Goal: Information Seeking & Learning: Learn about a topic

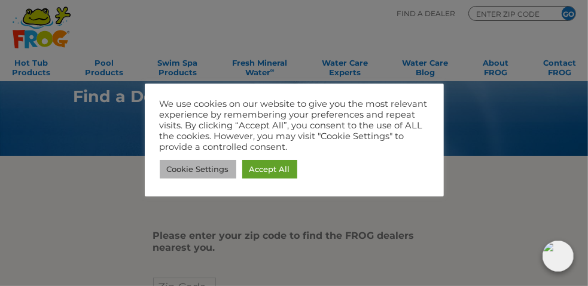
click at [197, 169] on link "Cookie Settings" at bounding box center [198, 169] width 77 height 19
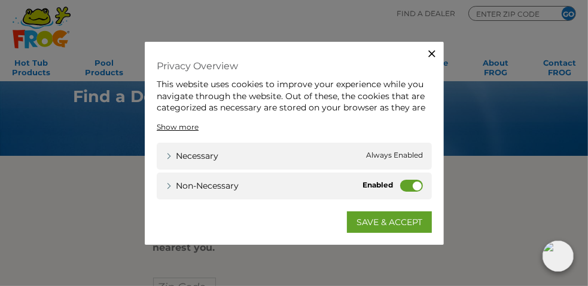
click at [399, 184] on div "Non-necessary Non-necessary" at bounding box center [294, 186] width 275 height 27
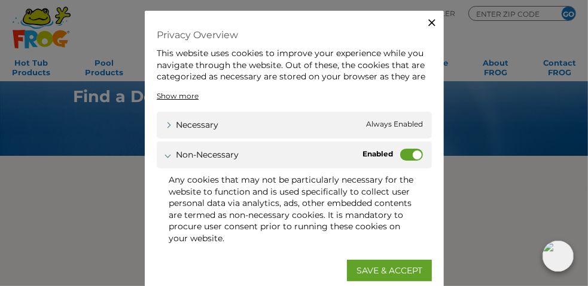
click at [400, 154] on label "Non-necessary" at bounding box center [411, 155] width 23 height 12
click at [0, 0] on input "Non-necessary" at bounding box center [0, 0] width 0 height 0
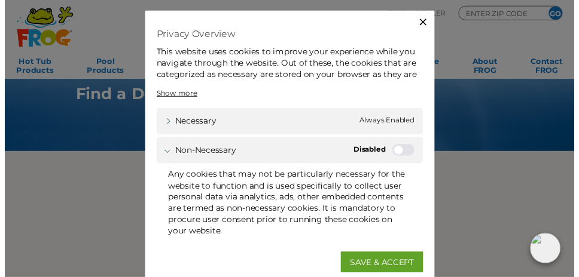
scroll to position [16, 0]
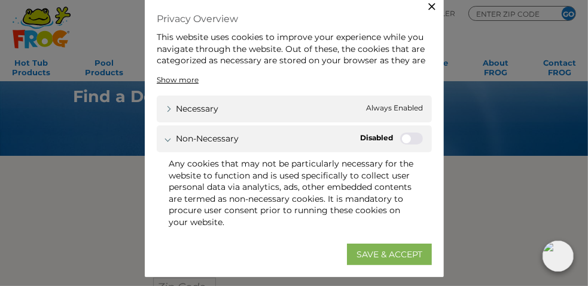
click at [390, 253] on link "SAVE & ACCEPT" at bounding box center [389, 254] width 85 height 22
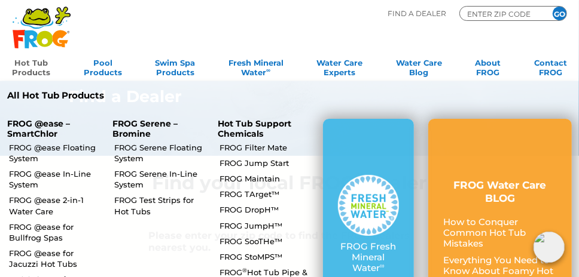
click at [33, 70] on link "Hot Tub Products" at bounding box center [31, 66] width 38 height 24
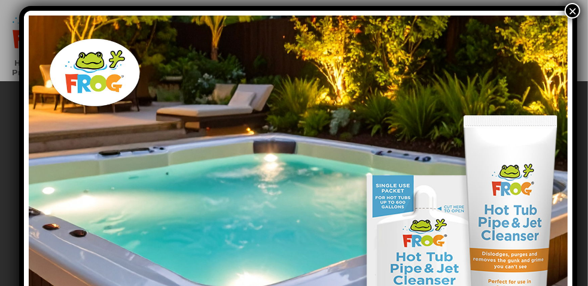
click at [566, 12] on button "×" at bounding box center [572, 11] width 16 height 16
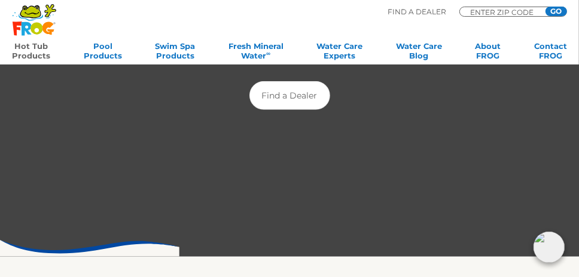
scroll to position [239, 0]
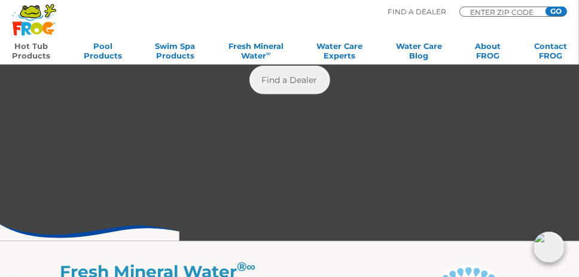
click at [285, 78] on link "Find a Dealer" at bounding box center [289, 80] width 81 height 29
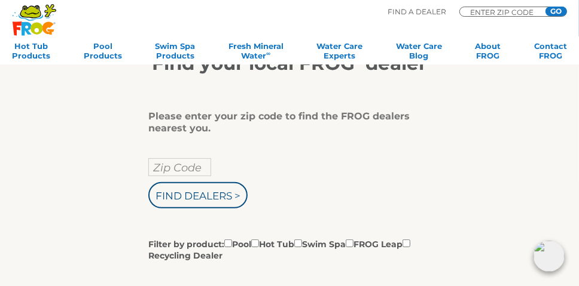
scroll to position [179, 0]
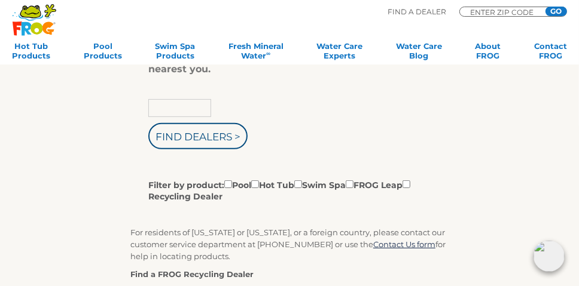
click at [165, 107] on input "text" at bounding box center [179, 108] width 63 height 18
type input "99403"
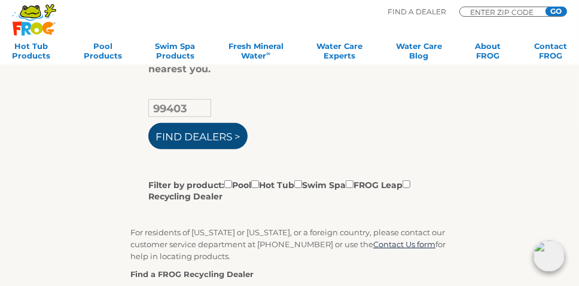
click at [183, 138] on input "Find Dealers >" at bounding box center [197, 136] width 99 height 26
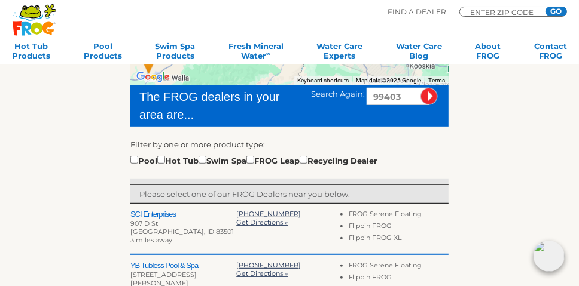
scroll to position [299, 0]
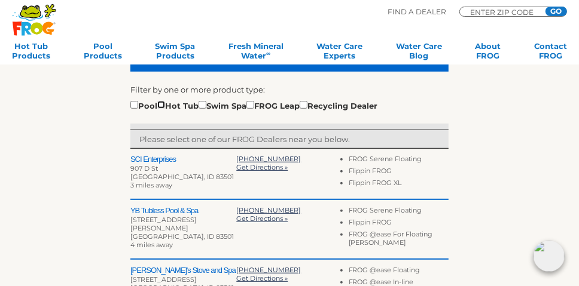
click at [165, 103] on input "checkbox" at bounding box center [161, 105] width 8 height 8
checkbox input "true"
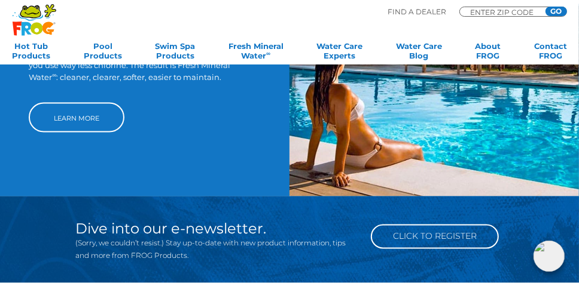
scroll to position [956, 0]
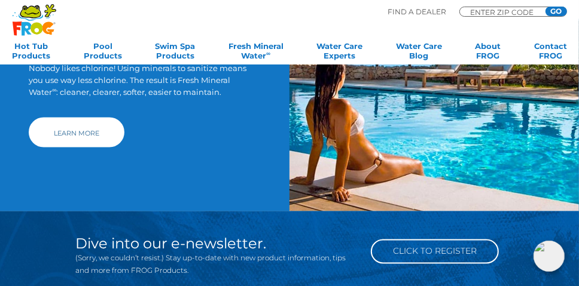
click at [84, 118] on link "Learn More" at bounding box center [77, 133] width 96 height 30
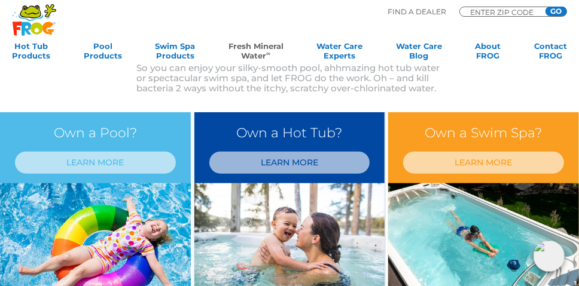
scroll to position [717, 0]
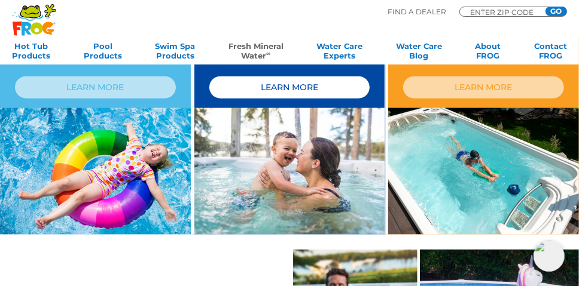
click at [285, 88] on link "LEARN MORE" at bounding box center [289, 88] width 161 height 22
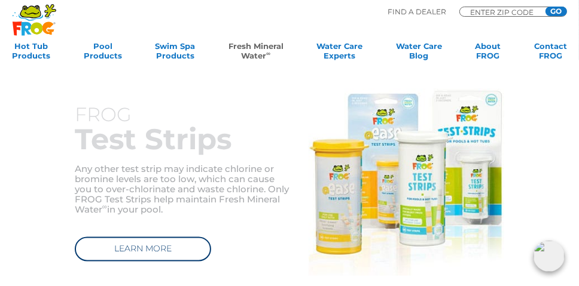
scroll to position [1002, 0]
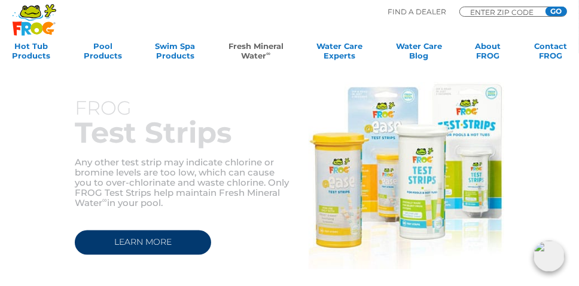
click at [94, 231] on link "LEARN MORE" at bounding box center [143, 243] width 136 height 25
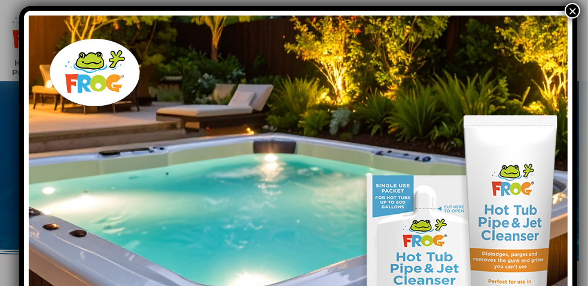
click at [564, 11] on button "×" at bounding box center [572, 11] width 16 height 16
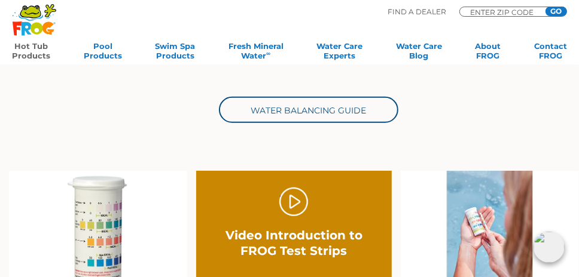
scroll to position [359, 0]
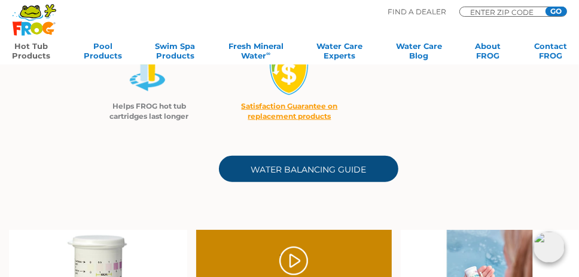
click at [301, 163] on link "Water Balancing Guide" at bounding box center [308, 169] width 179 height 26
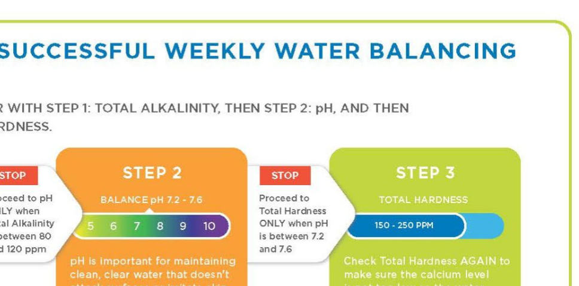
scroll to position [451, 0]
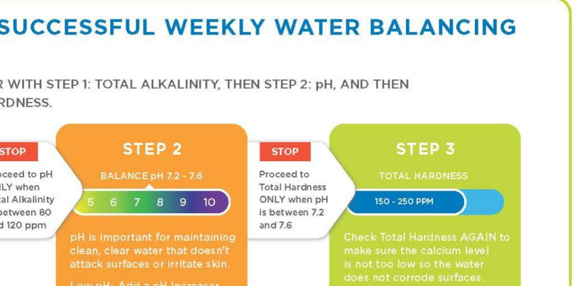
click at [251, 251] on img at bounding box center [289, 202] width 318 height 412
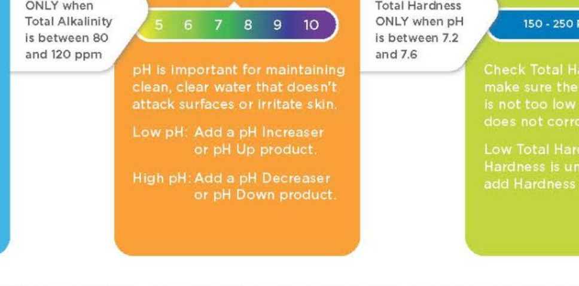
scroll to position [518, 0]
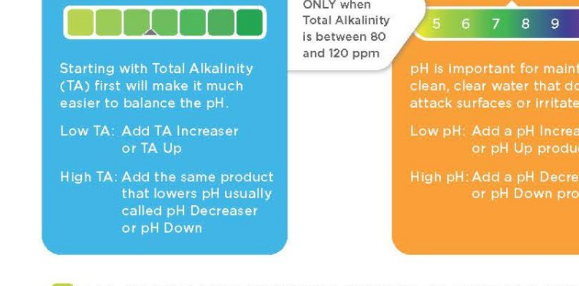
click at [197, 219] on img at bounding box center [289, 134] width 318 height 412
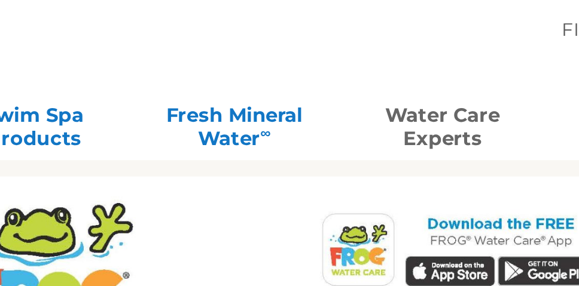
scroll to position [374, 0]
